Goal: Information Seeking & Learning: Find specific fact

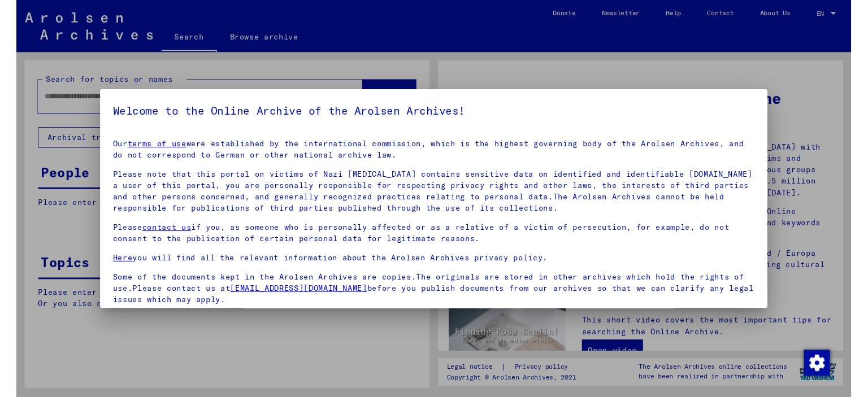
scroll to position [86, 0]
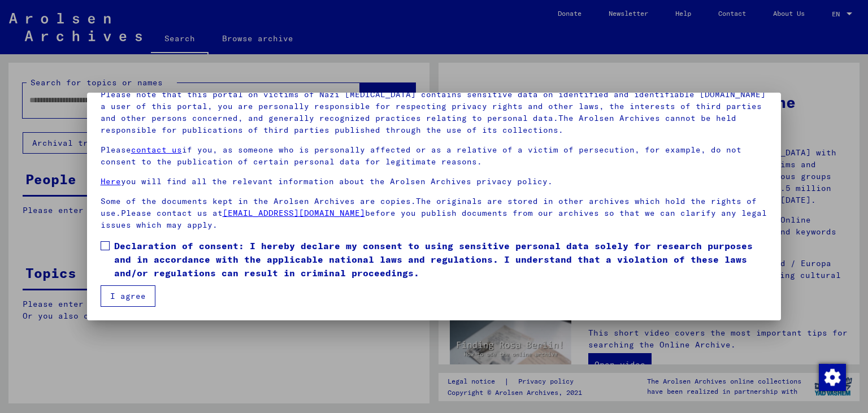
click at [103, 247] on span at bounding box center [105, 245] width 9 height 9
click at [116, 289] on button "I agree" at bounding box center [128, 295] width 55 height 21
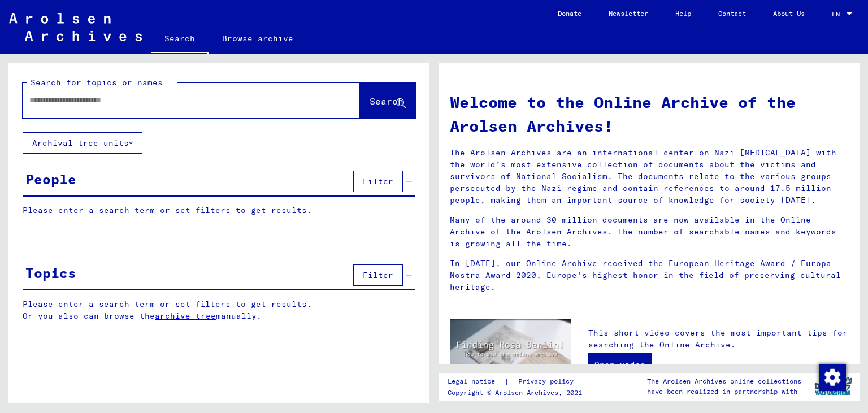
click at [60, 107] on div at bounding box center [175, 100] width 304 height 25
click at [60, 95] on input "text" at bounding box center [177, 100] width 297 height 12
type input "**********"
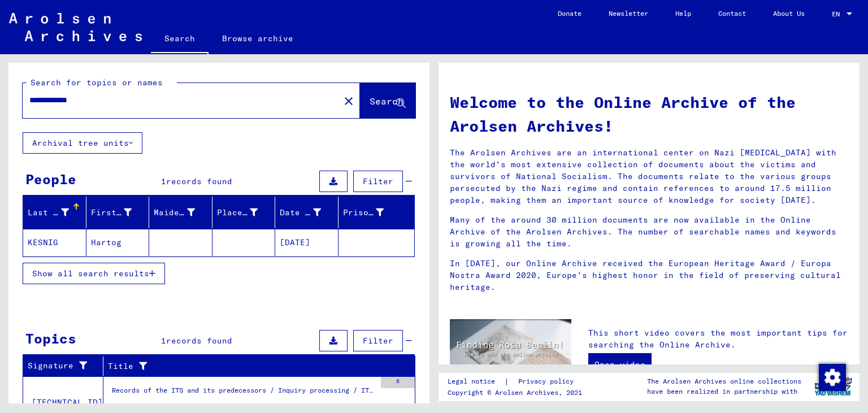
click at [149, 239] on mat-cell "Hartog" at bounding box center [117, 242] width 63 height 27
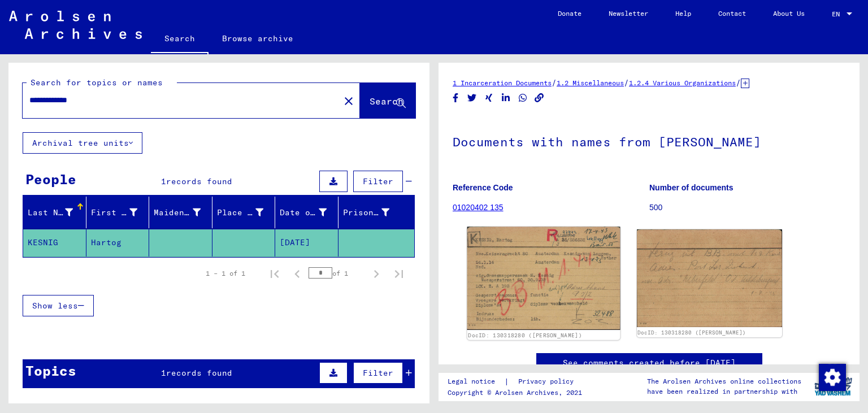
click at [520, 275] on img at bounding box center [543, 278] width 153 height 103
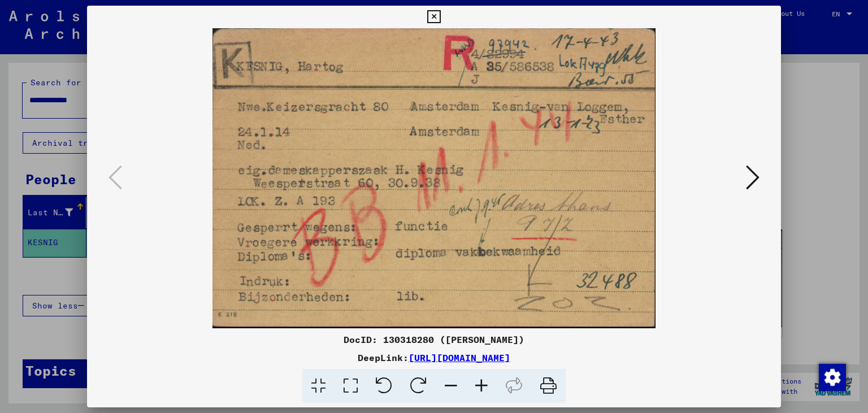
click at [758, 175] on icon at bounding box center [753, 177] width 14 height 27
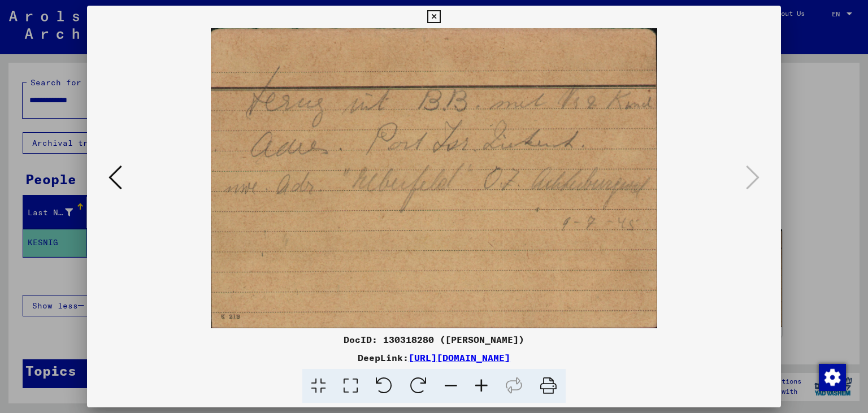
click at [118, 170] on icon at bounding box center [116, 177] width 14 height 27
